Goal: Use online tool/utility

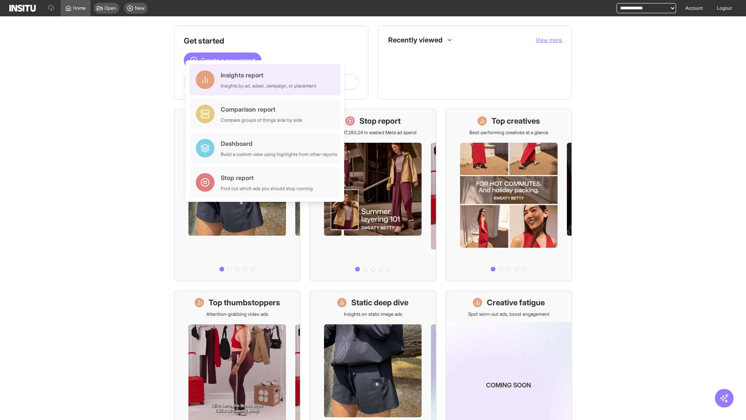
click at [267, 80] on div "Insights report Insights by ad, adset, campaign, or placement" at bounding box center [269, 79] width 96 height 19
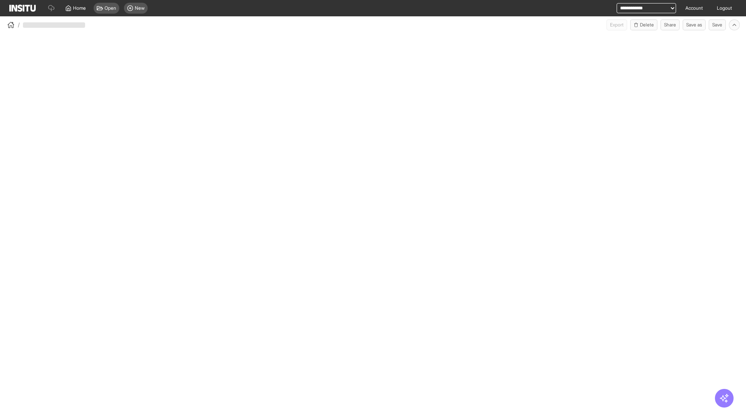
select select "**"
